Goal: Information Seeking & Learning: Learn about a topic

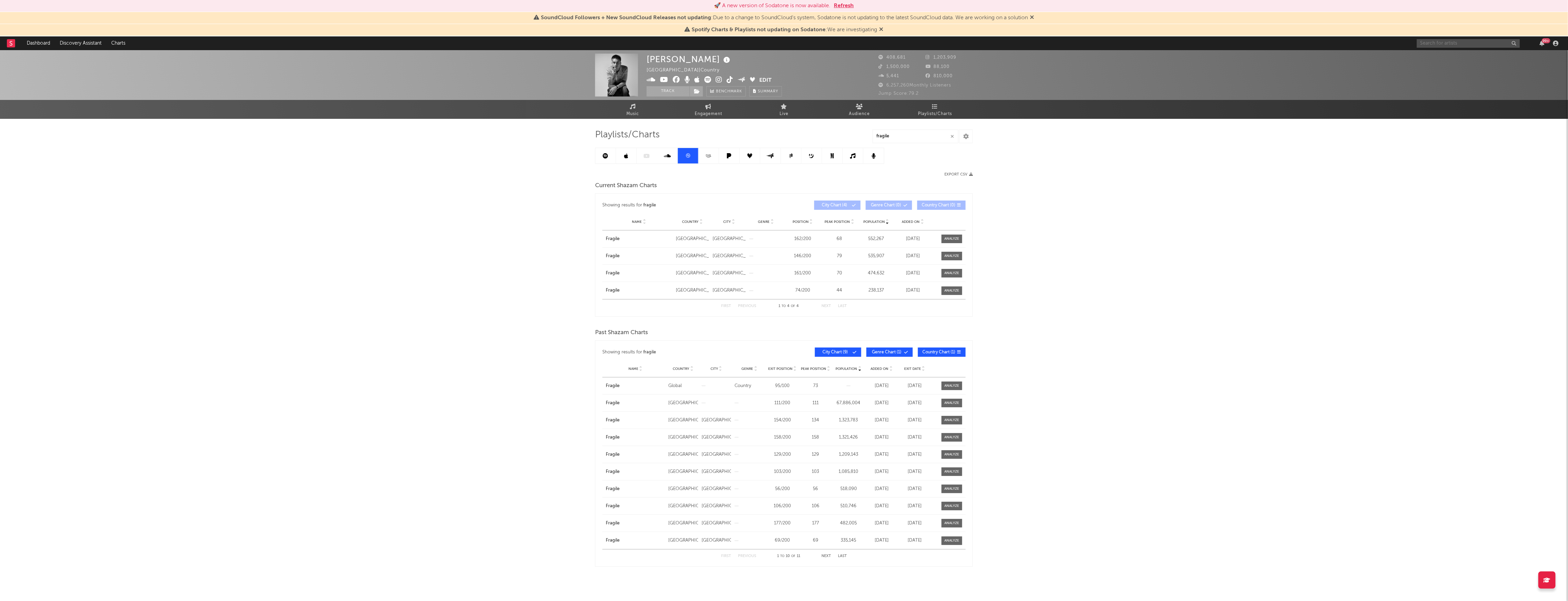
click at [1472, 41] on input "text" at bounding box center [1468, 43] width 103 height 9
type input "[PERSON_NAME]"
click at [1446, 37] on div "[PERSON_NAME] 99 +" at bounding box center [1489, 43] width 144 height 14
click at [1455, 47] on input "[PERSON_NAME]" at bounding box center [1468, 43] width 103 height 9
click at [1483, 53] on div "[PERSON_NAME]" at bounding box center [1479, 57] width 75 height 9
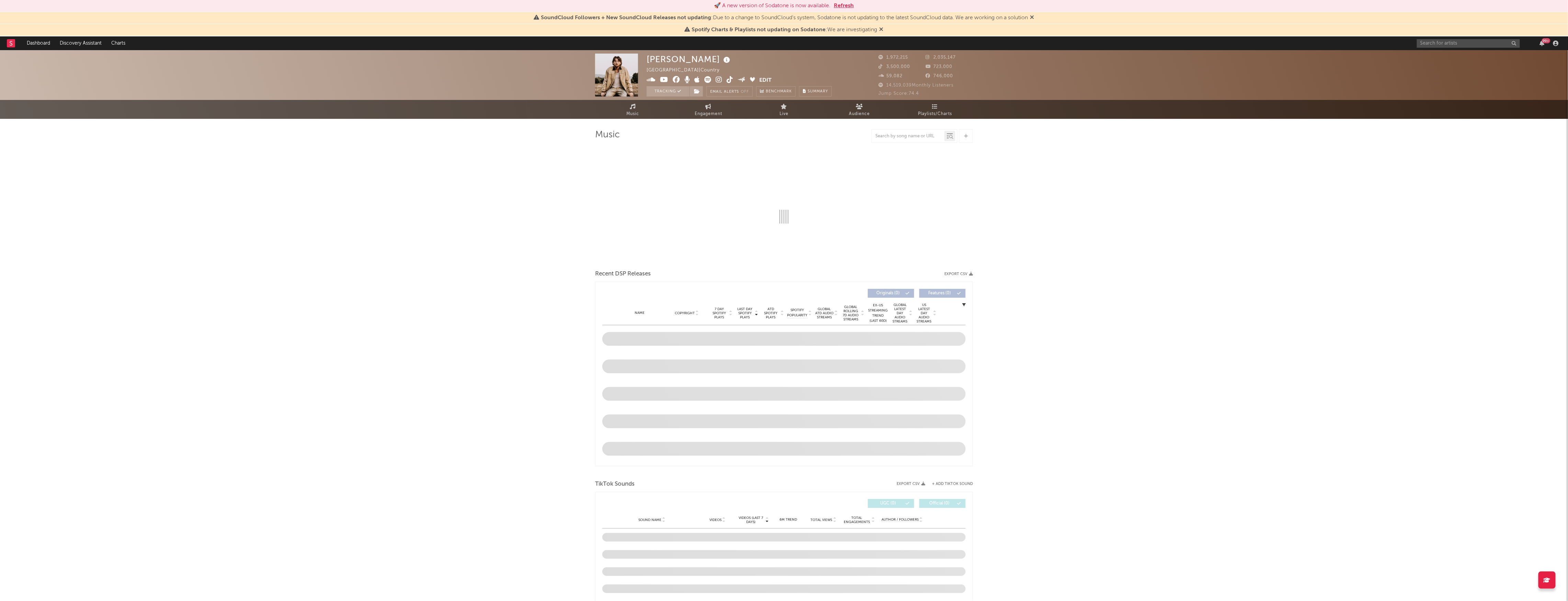
select select "6m"
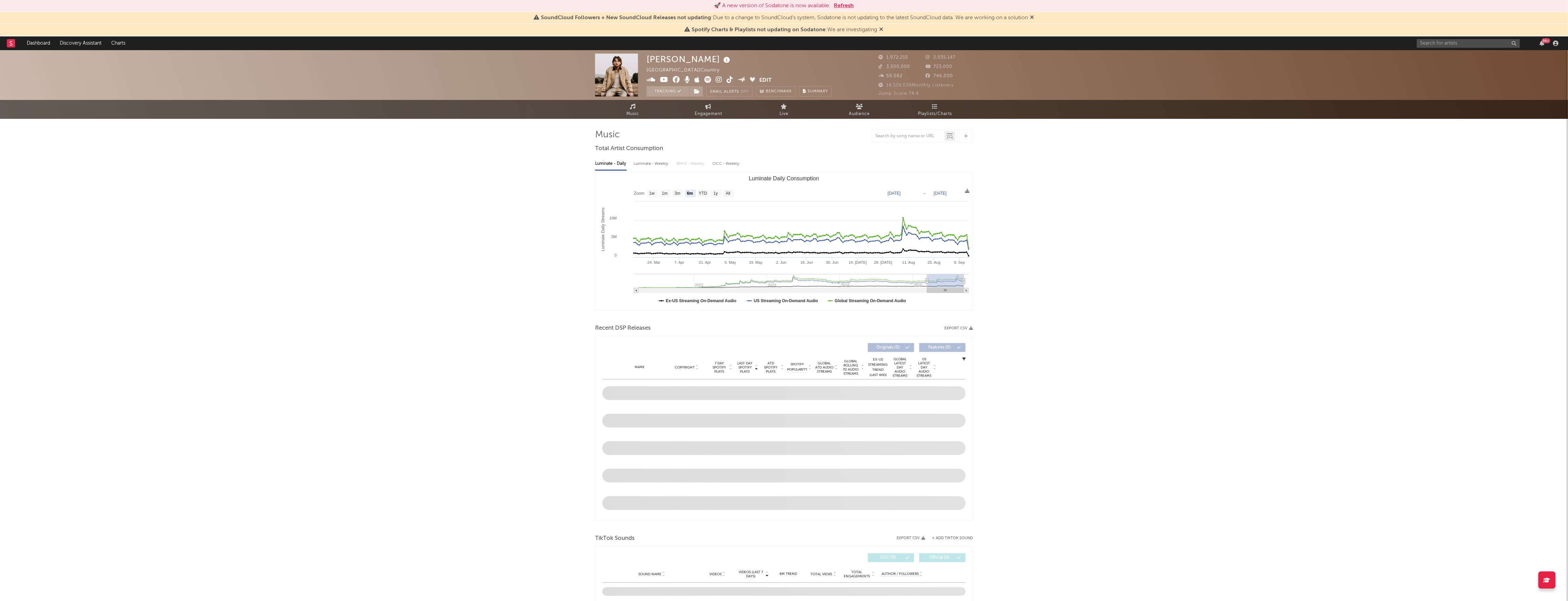
select select "6m"
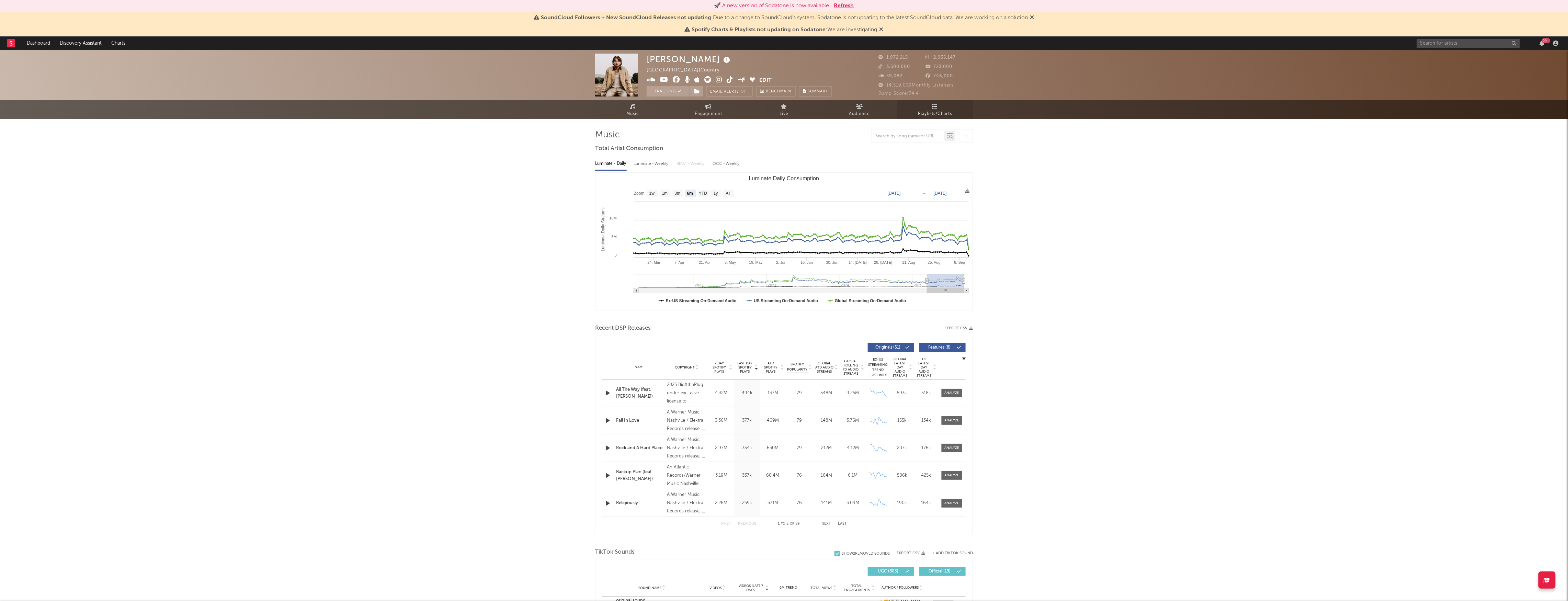
click at [944, 114] on span "Playlists/Charts" at bounding box center [936, 114] width 34 height 9
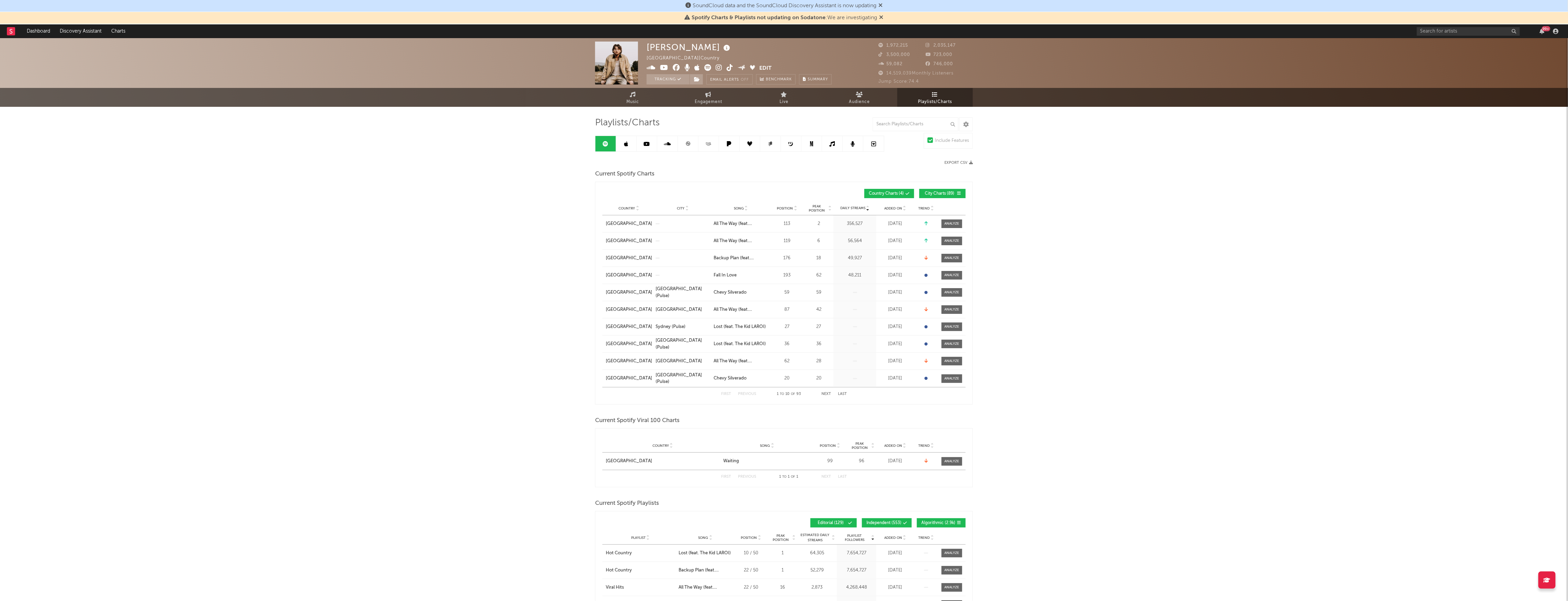
click at [786, 208] on span "Position" at bounding box center [785, 208] width 16 height 4
click at [933, 191] on button "City Charts ( 89 )" at bounding box center [942, 193] width 46 height 9
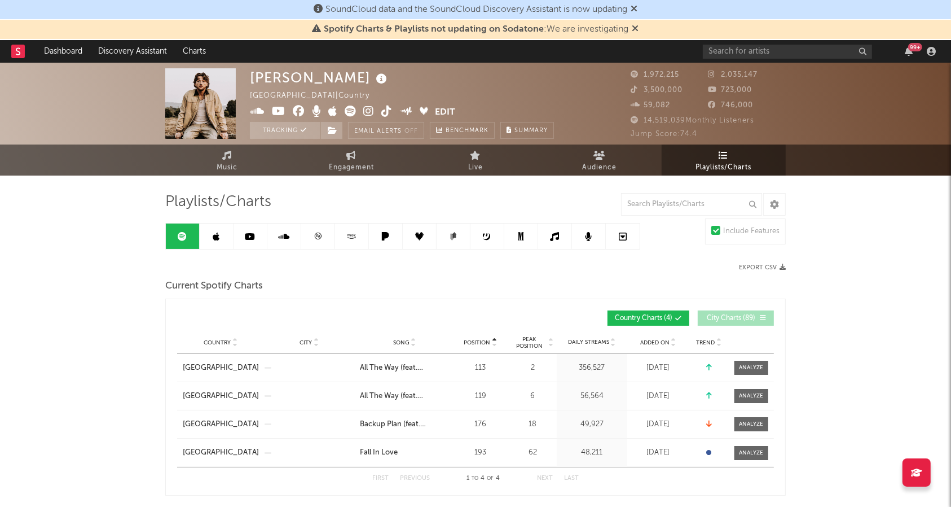
click at [318, 232] on icon at bounding box center [318, 236] width 8 height 8
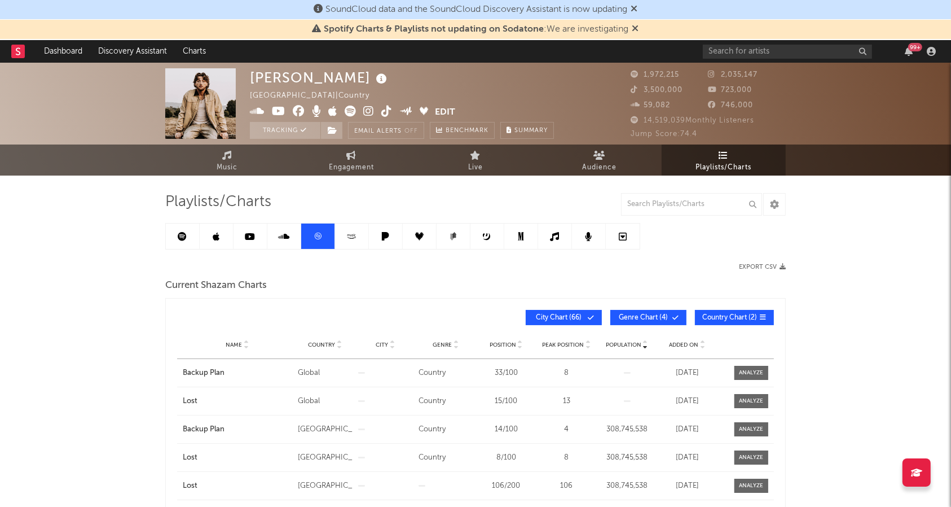
click at [675, 316] on icon at bounding box center [675, 317] width 7 height 7
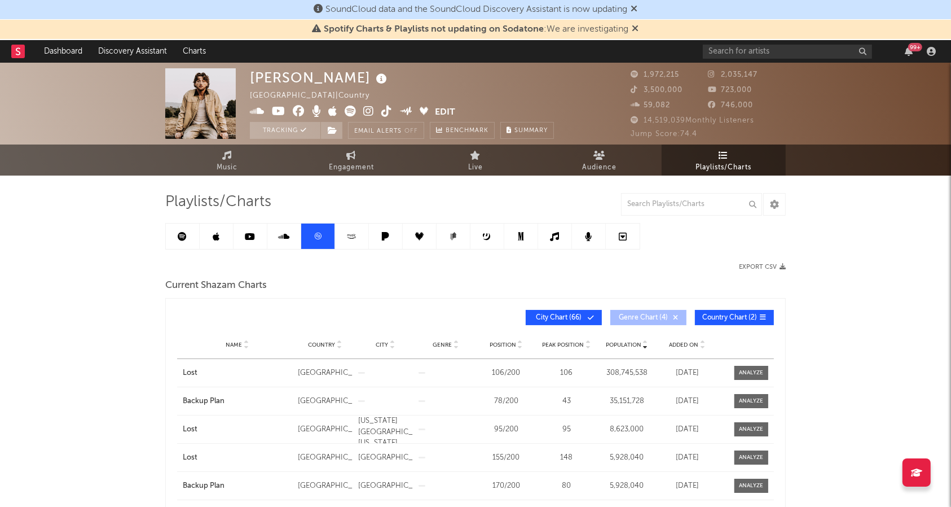
click at [563, 316] on span "City Chart ( 66 )" at bounding box center [559, 317] width 52 height 7
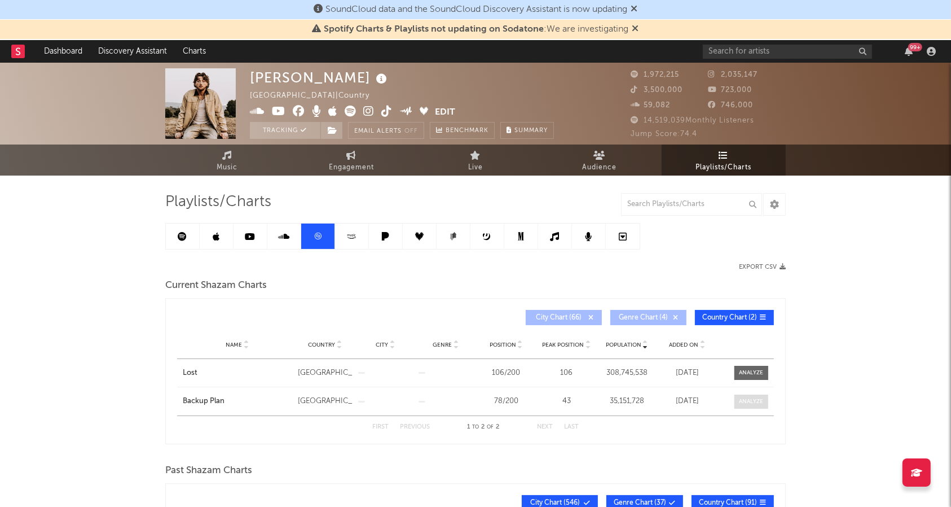
click at [754, 397] on div at bounding box center [752, 401] width 24 height 8
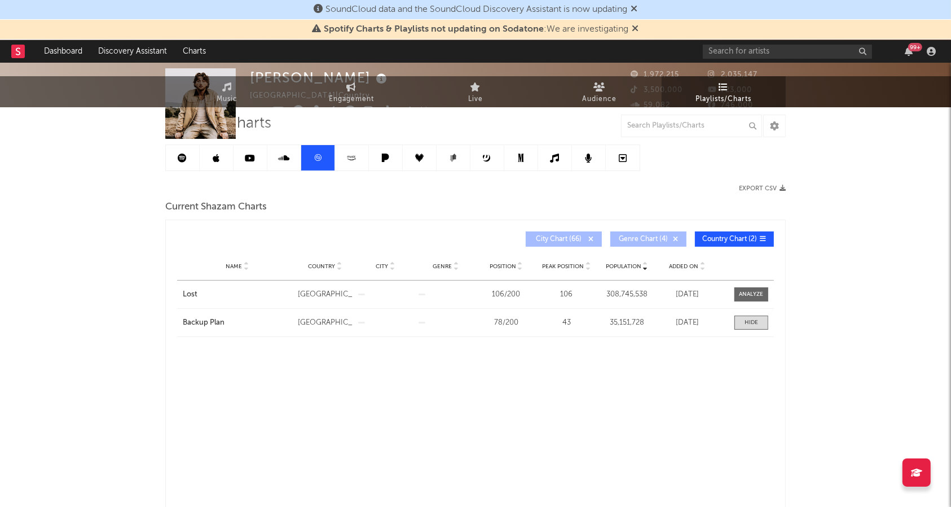
select select "All"
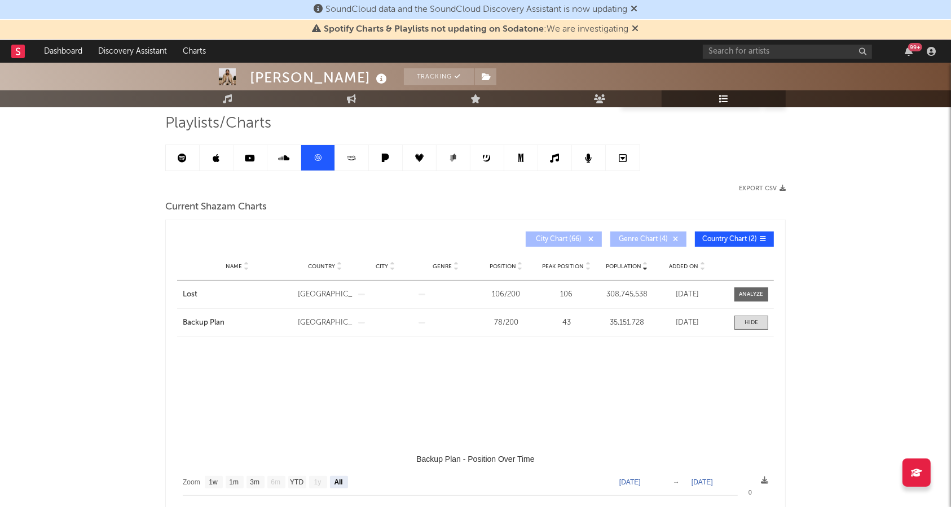
scroll to position [150, 0]
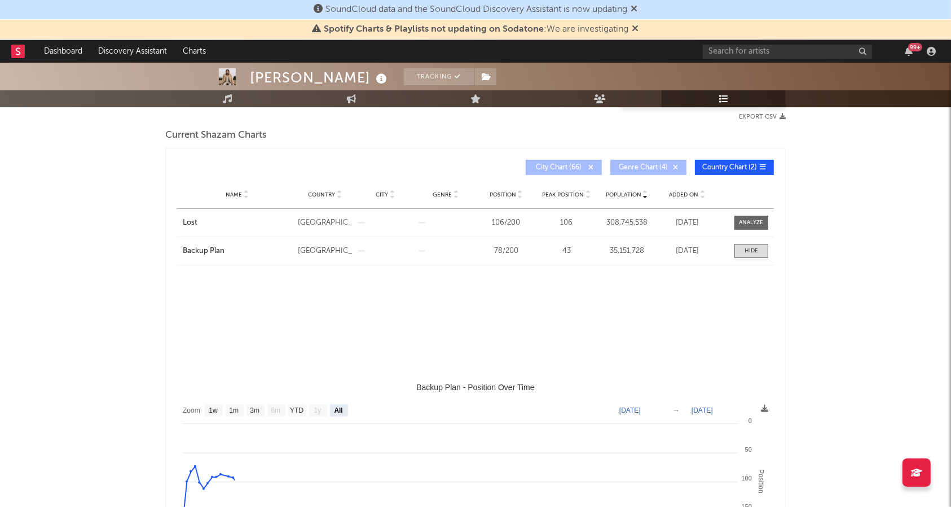
select select "3m"
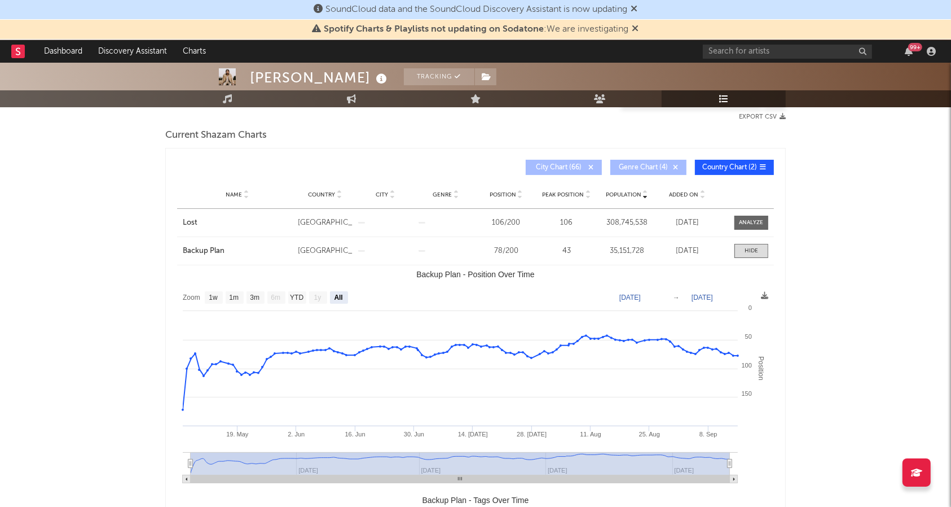
click at [544, 170] on button "City Chart ( 66 )" at bounding box center [564, 167] width 76 height 15
click at [736, 160] on button "Country Chart ( 2 )" at bounding box center [734, 167] width 79 height 15
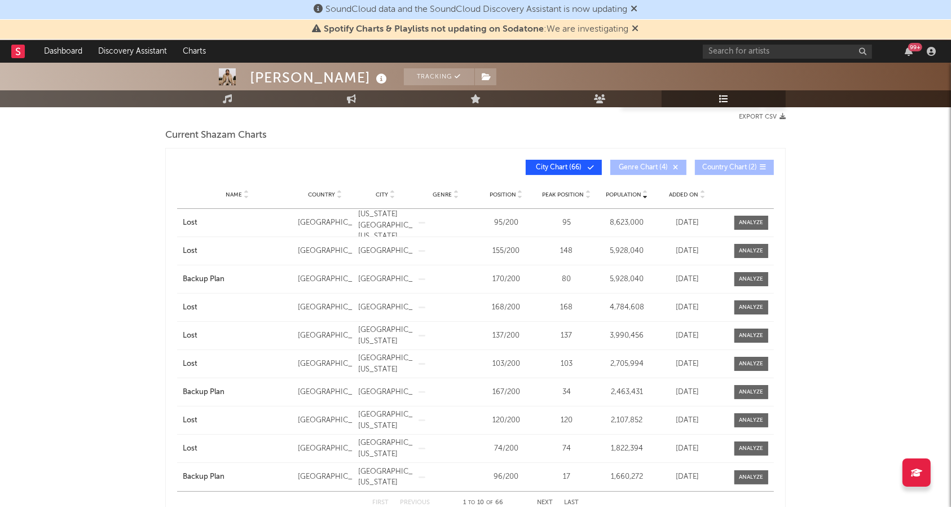
click at [320, 184] on div "Name Country City Genre Position Peak Position Population Added On Exit Date" at bounding box center [475, 195] width 597 height 28
click at [319, 193] on span "Country" at bounding box center [322, 194] width 27 height 7
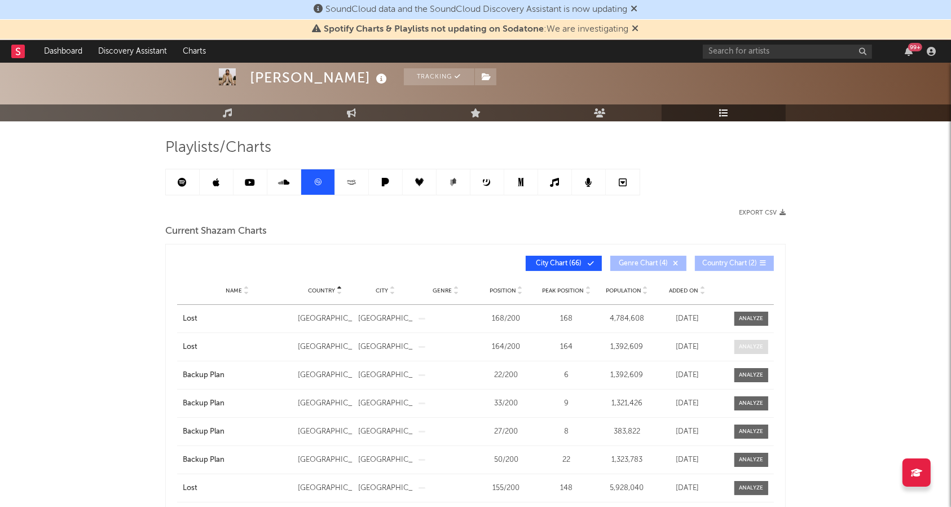
scroll to position [0, 0]
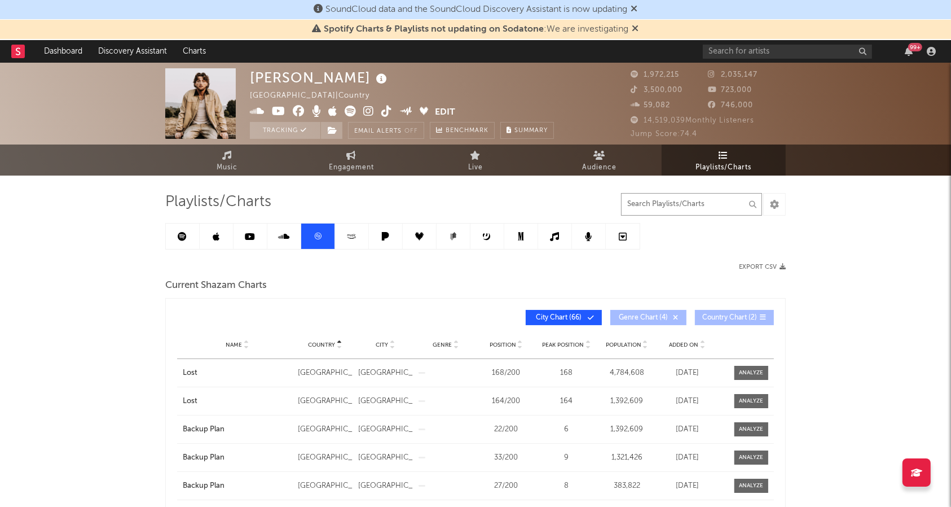
click at [706, 203] on input "text" at bounding box center [691, 204] width 141 height 23
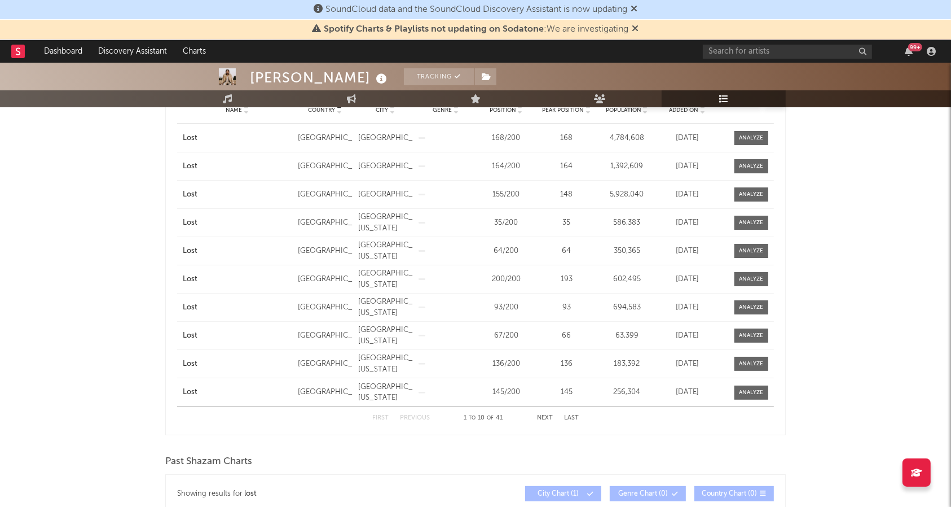
scroll to position [376, 0]
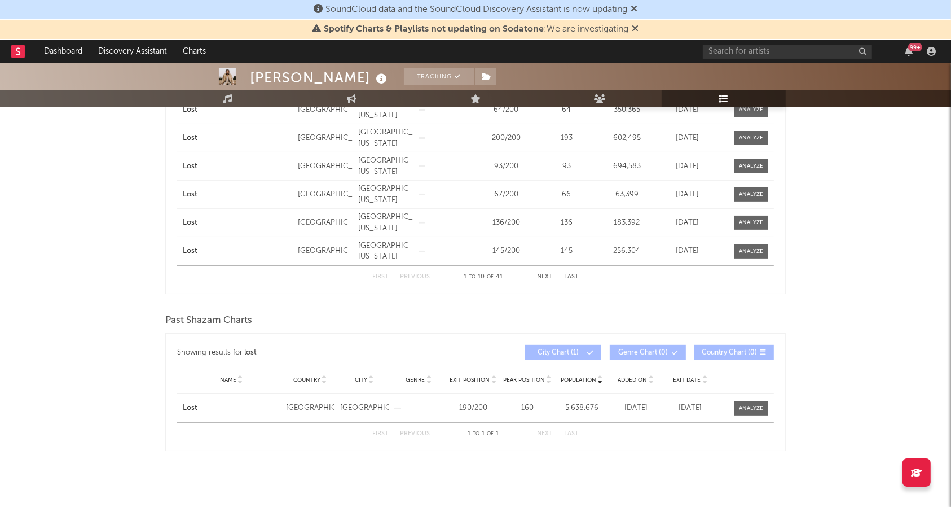
type input "lost"
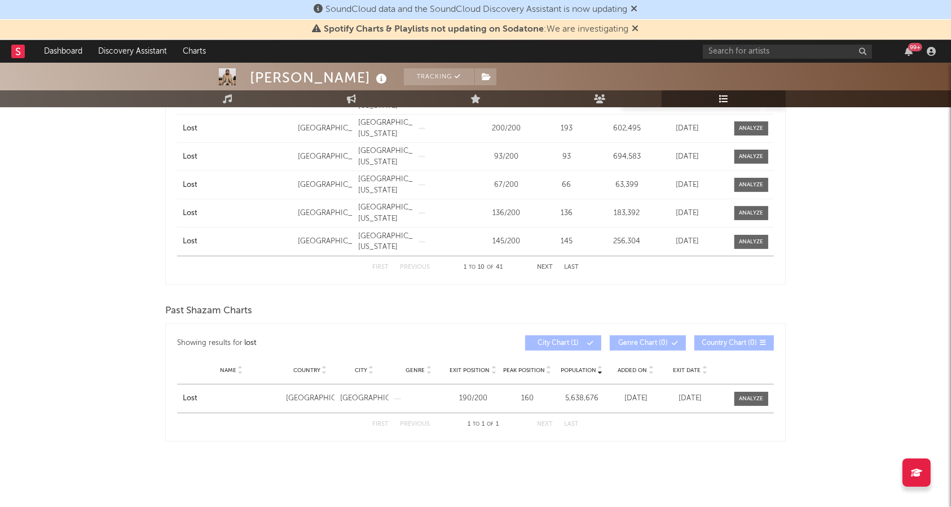
scroll to position [9, 0]
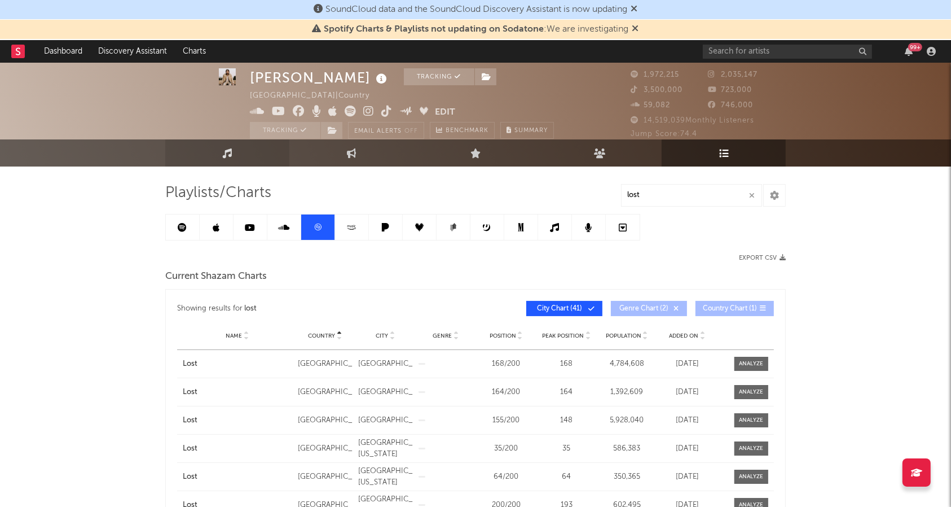
click at [227, 151] on icon at bounding box center [228, 153] width 10 height 10
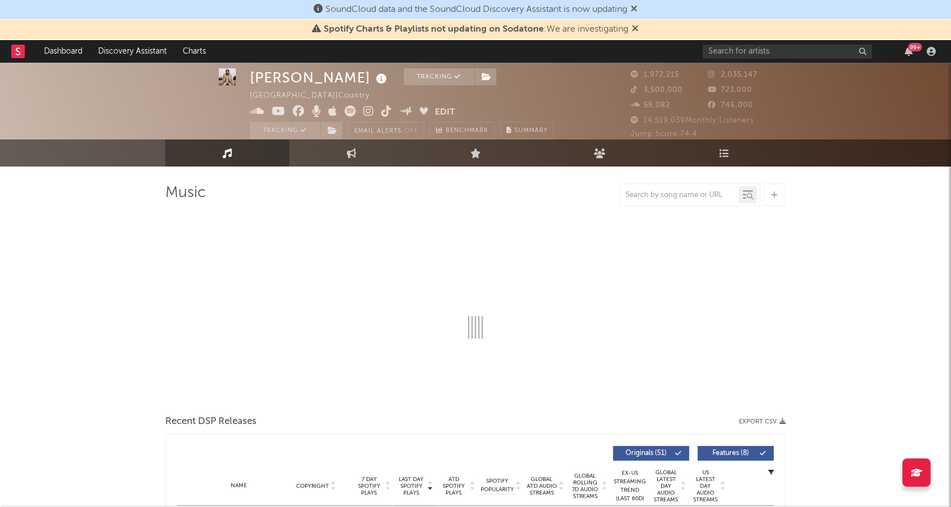
select select "6m"
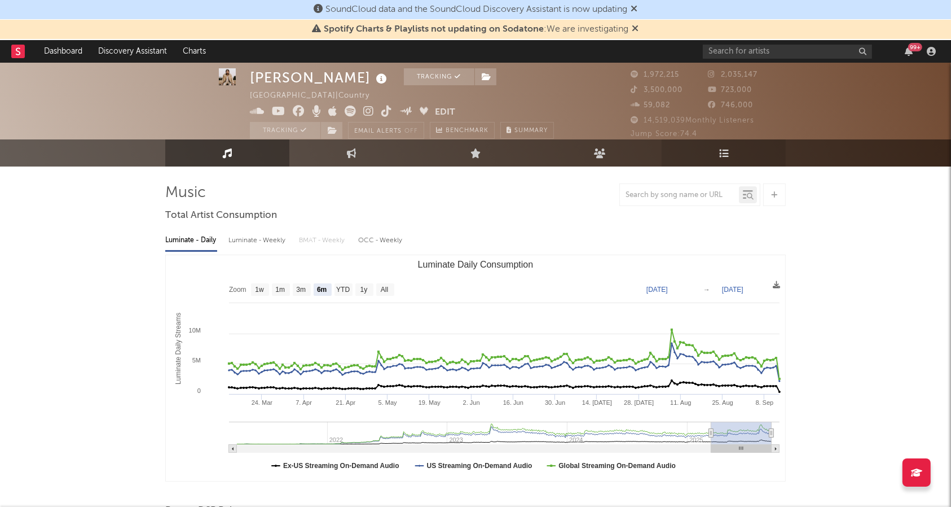
click at [736, 153] on link "Playlists/Charts" at bounding box center [724, 152] width 124 height 27
